Goal: Information Seeking & Learning: Check status

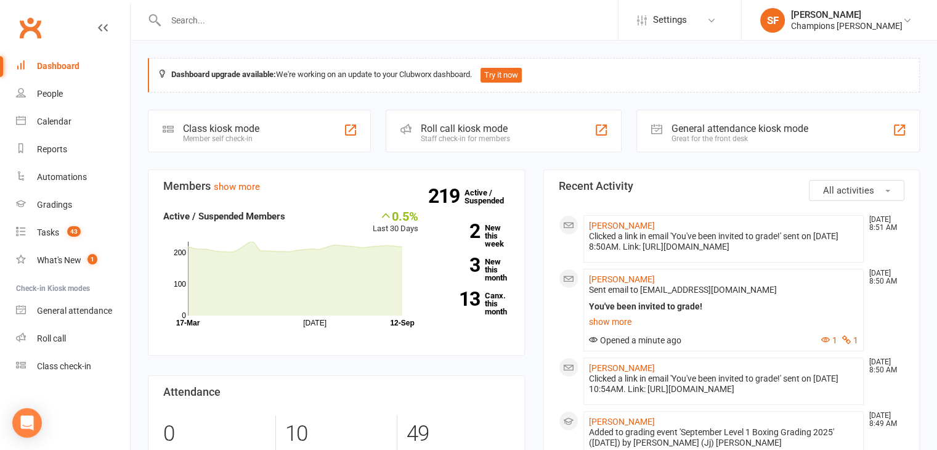
click at [853, 180] on button "All activities" at bounding box center [856, 190] width 95 height 21
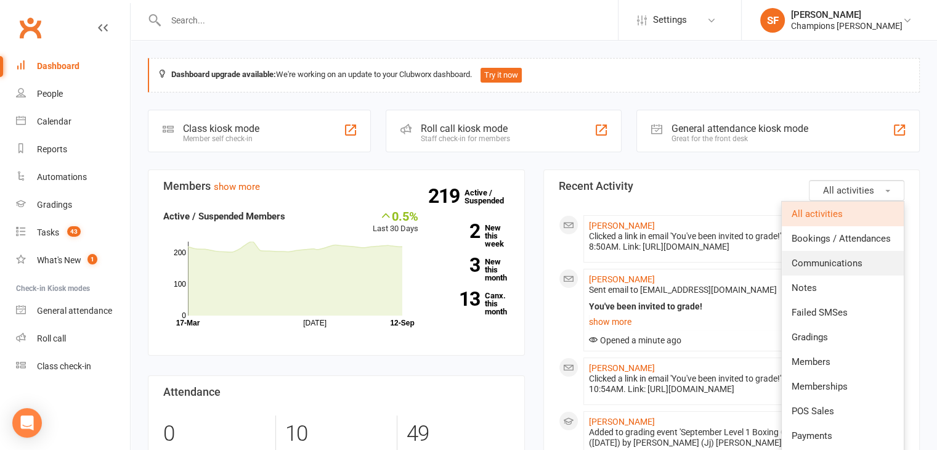
click at [870, 257] on link "Communications" at bounding box center [843, 263] width 122 height 25
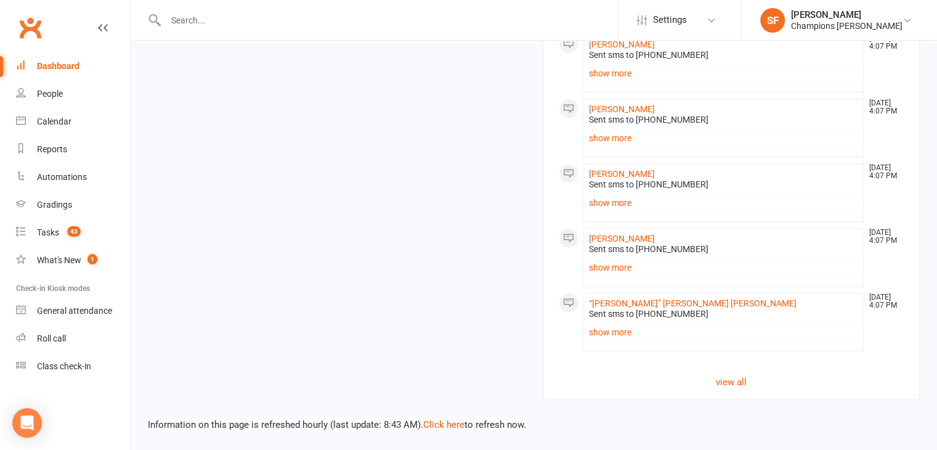
scroll to position [1180, 0]
click at [747, 378] on link "view all" at bounding box center [732, 382] width 346 height 15
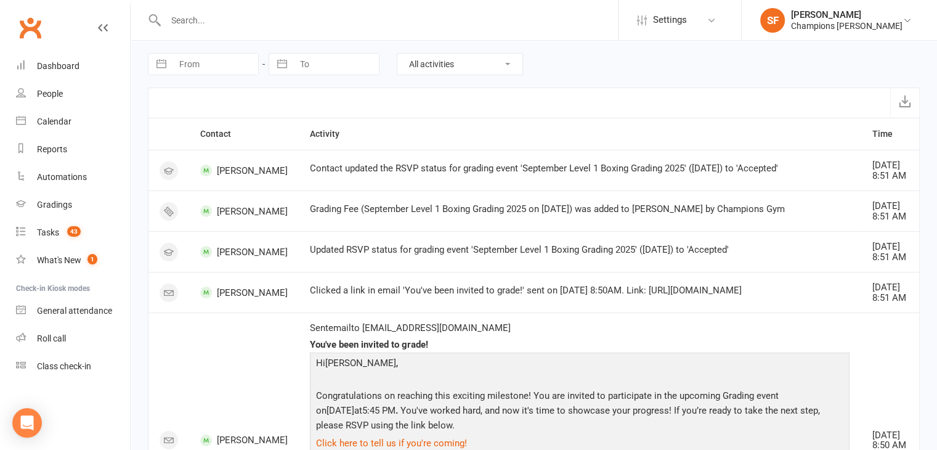
click at [498, 66] on select "All activities Bookings / Attendances Communications Notes Failed SMSes Grading…" at bounding box center [459, 64] width 125 height 21
select select "ConversationLogEntry"
click at [397, 54] on select "All activities Bookings / Attendances Communications Notes Failed SMSes Grading…" at bounding box center [459, 64] width 125 height 21
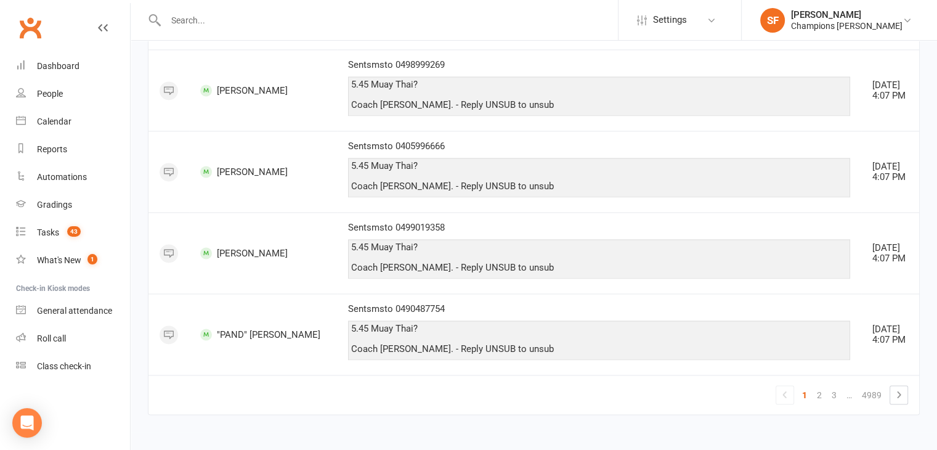
scroll to position [1962, 0]
click at [823, 402] on link "2" at bounding box center [819, 394] width 15 height 17
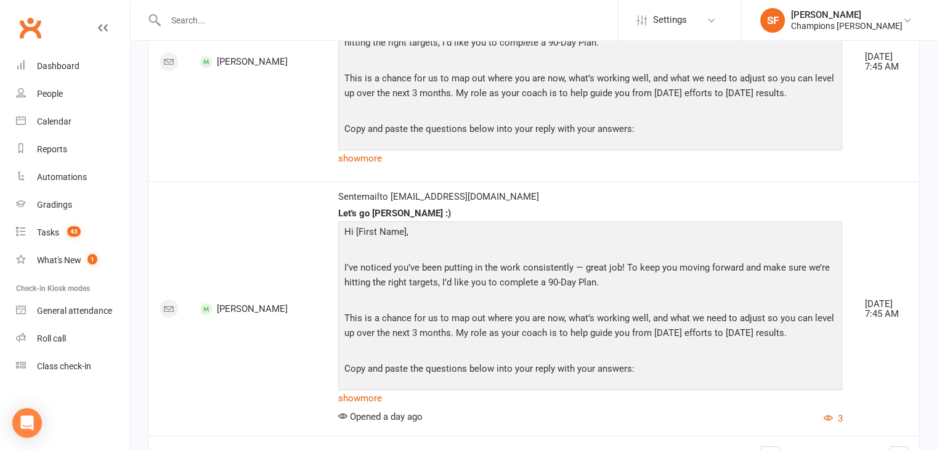
scroll to position [4349, 0]
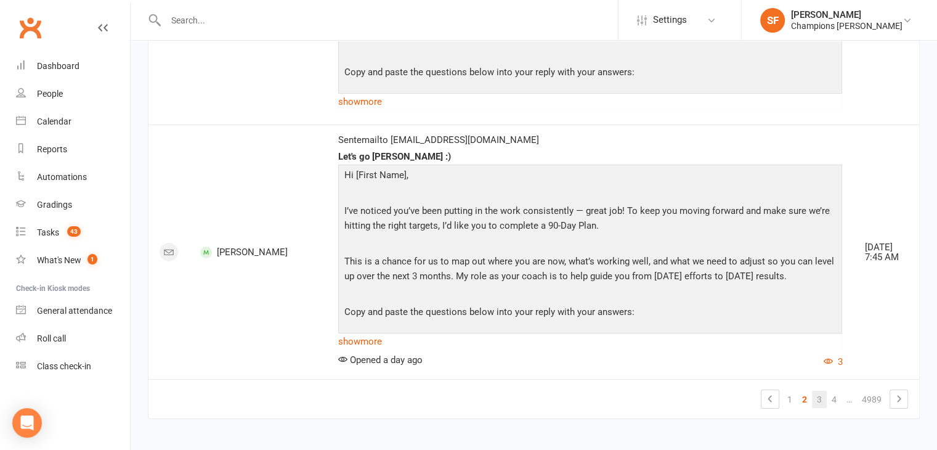
click at [816, 397] on link "3" at bounding box center [819, 399] width 15 height 17
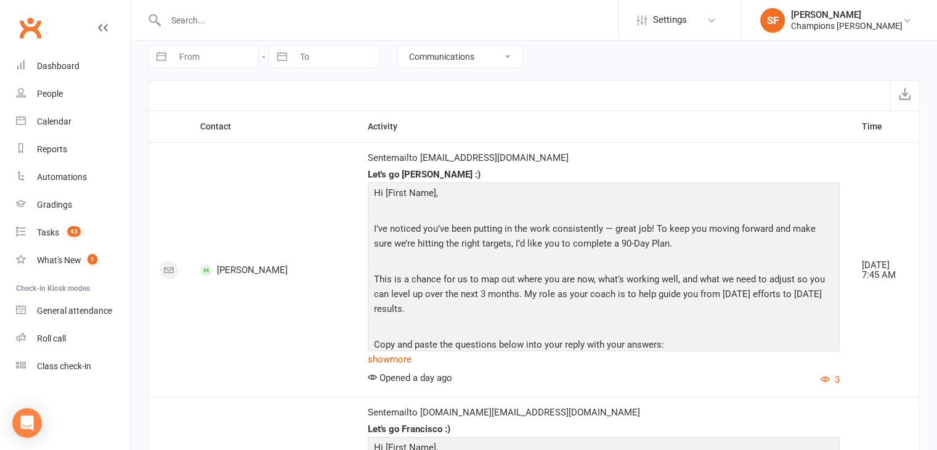
scroll to position [0, 0]
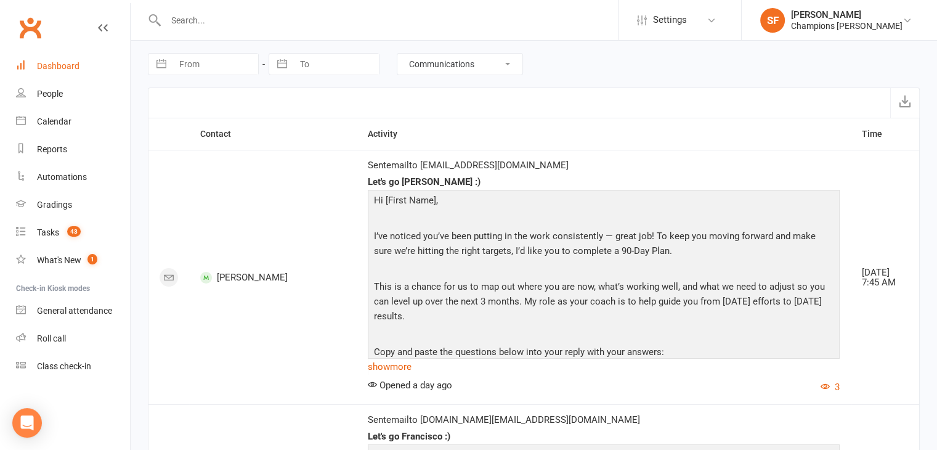
click at [69, 75] on link "Dashboard" at bounding box center [73, 66] width 114 height 28
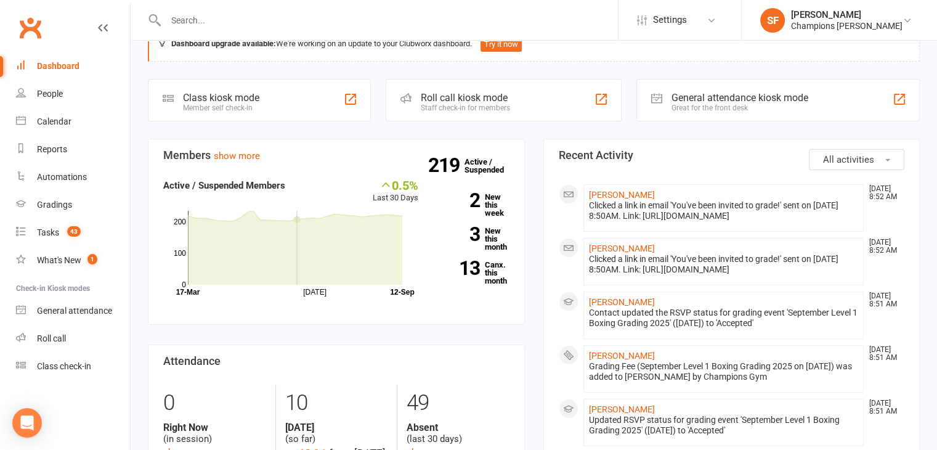
scroll to position [185, 0]
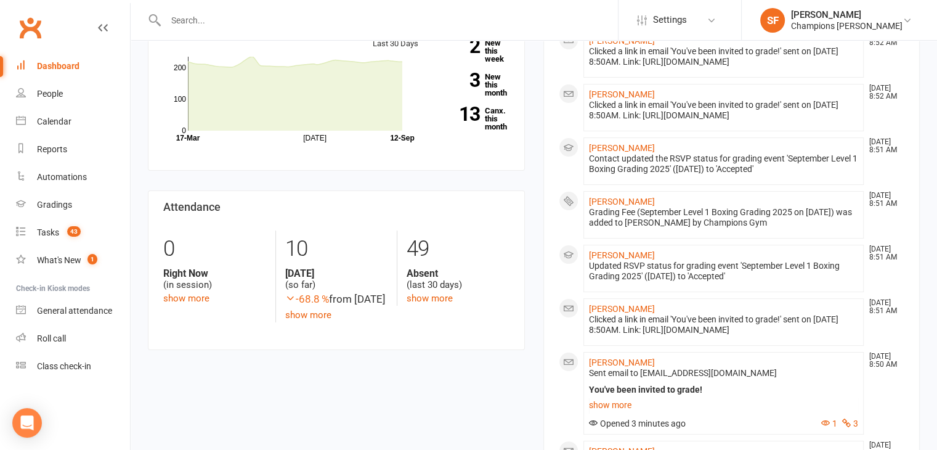
click at [310, 322] on div "10 [DATE] (so far) -68.8 % from [DATE] show more" at bounding box center [335, 276] width 121 height 92
click at [311, 320] on link "show more" at bounding box center [308, 314] width 46 height 11
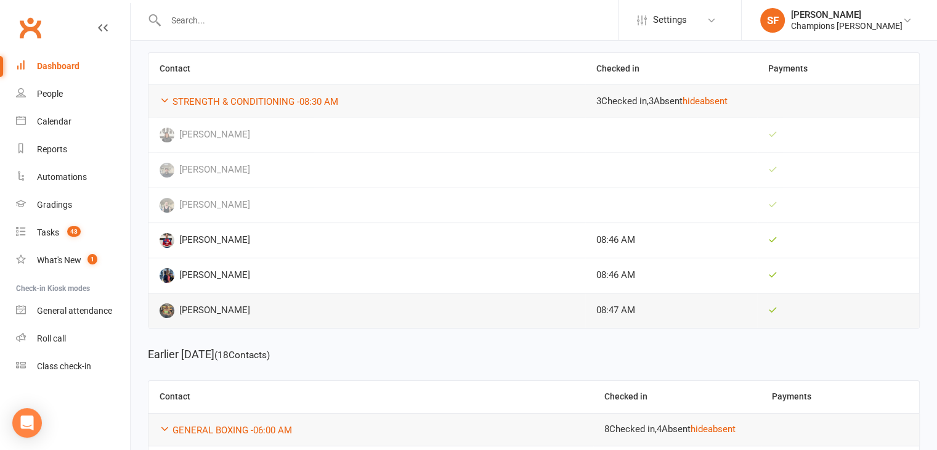
scroll to position [130, 0]
